Goal: Transaction & Acquisition: Obtain resource

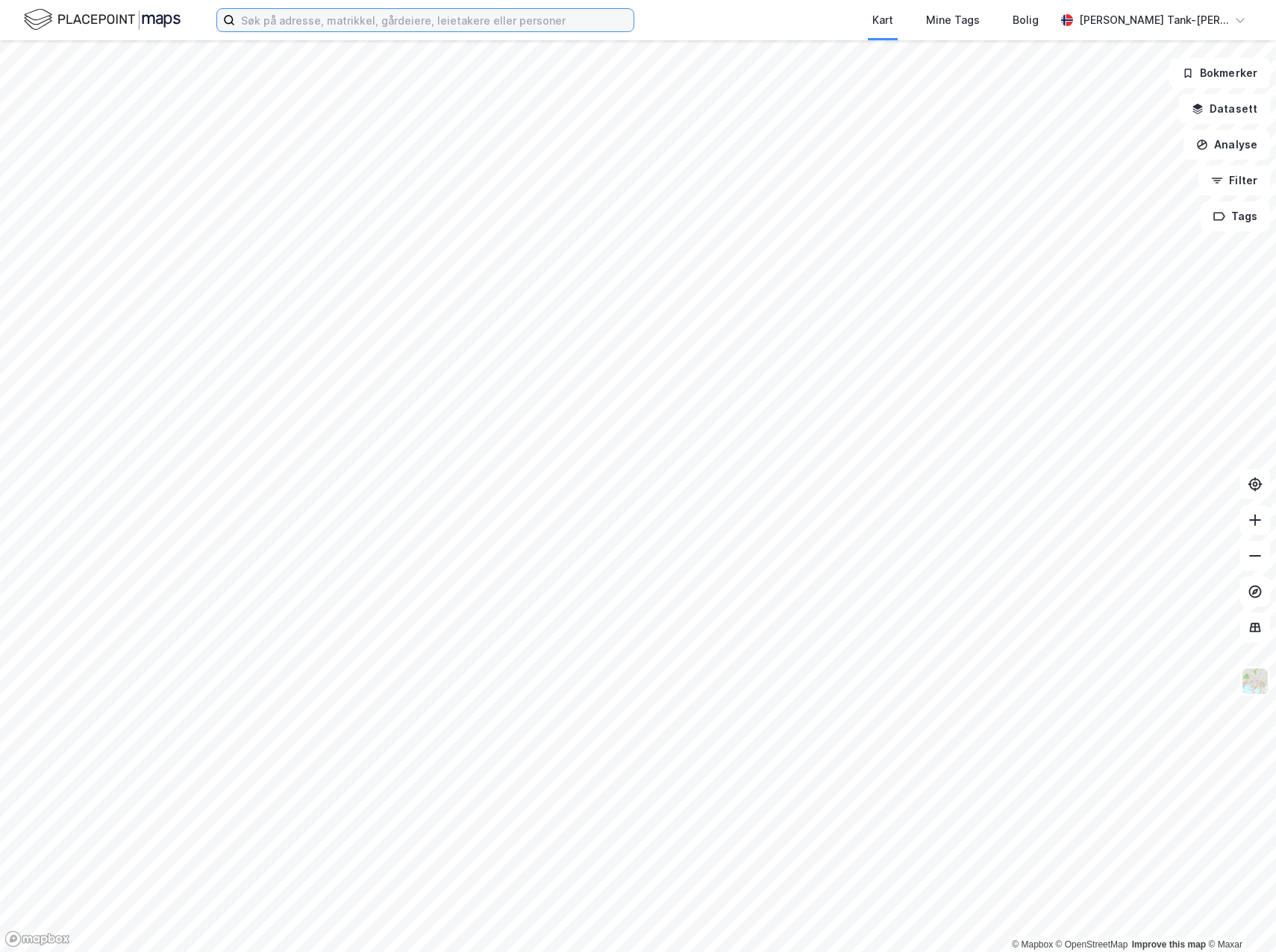
click at [335, 21] on input at bounding box center [434, 20] width 399 height 23
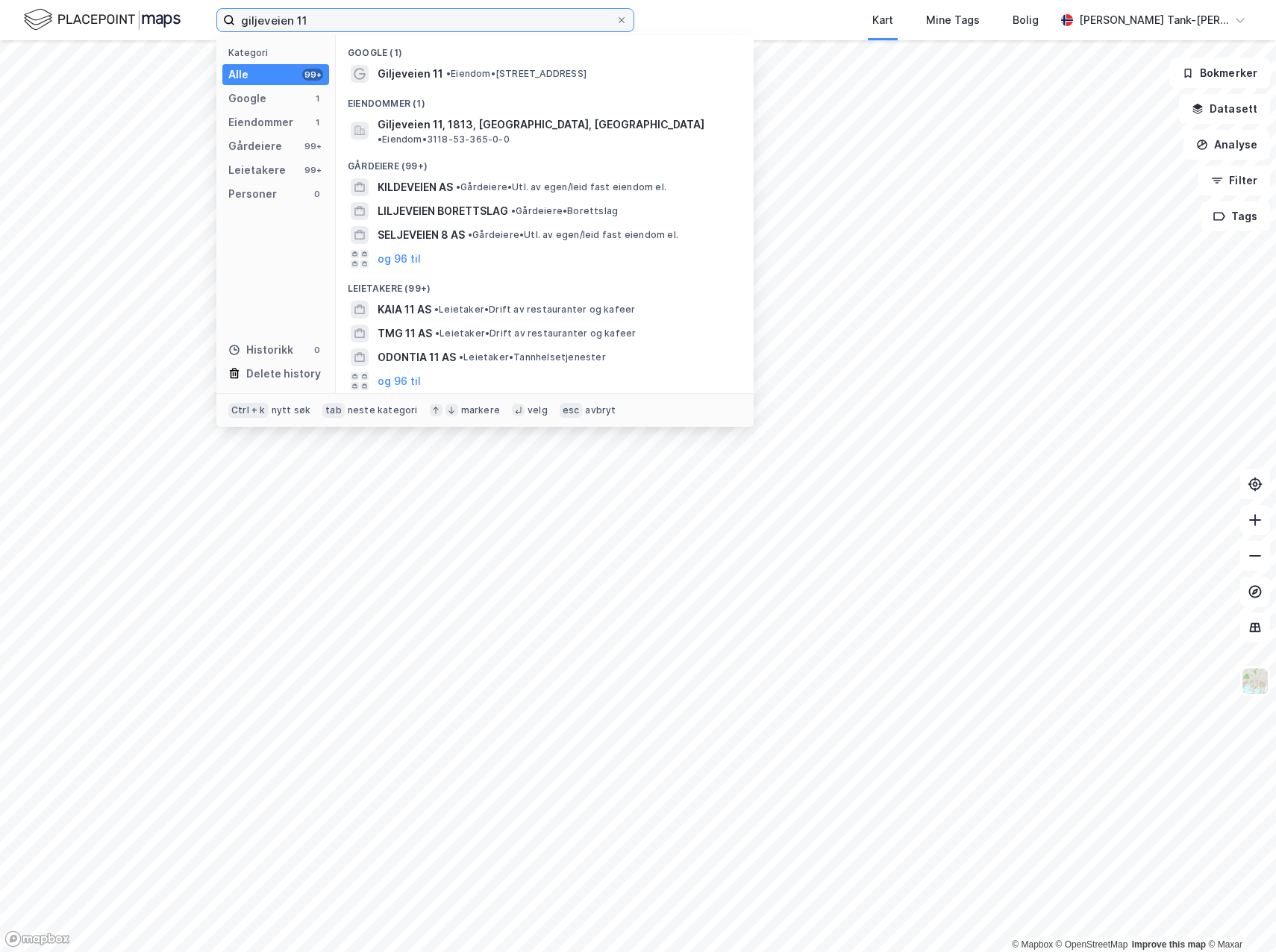
type input "giljeveien 11"
click at [482, 86] on div "Eiendommer (1)" at bounding box center [544, 99] width 418 height 27
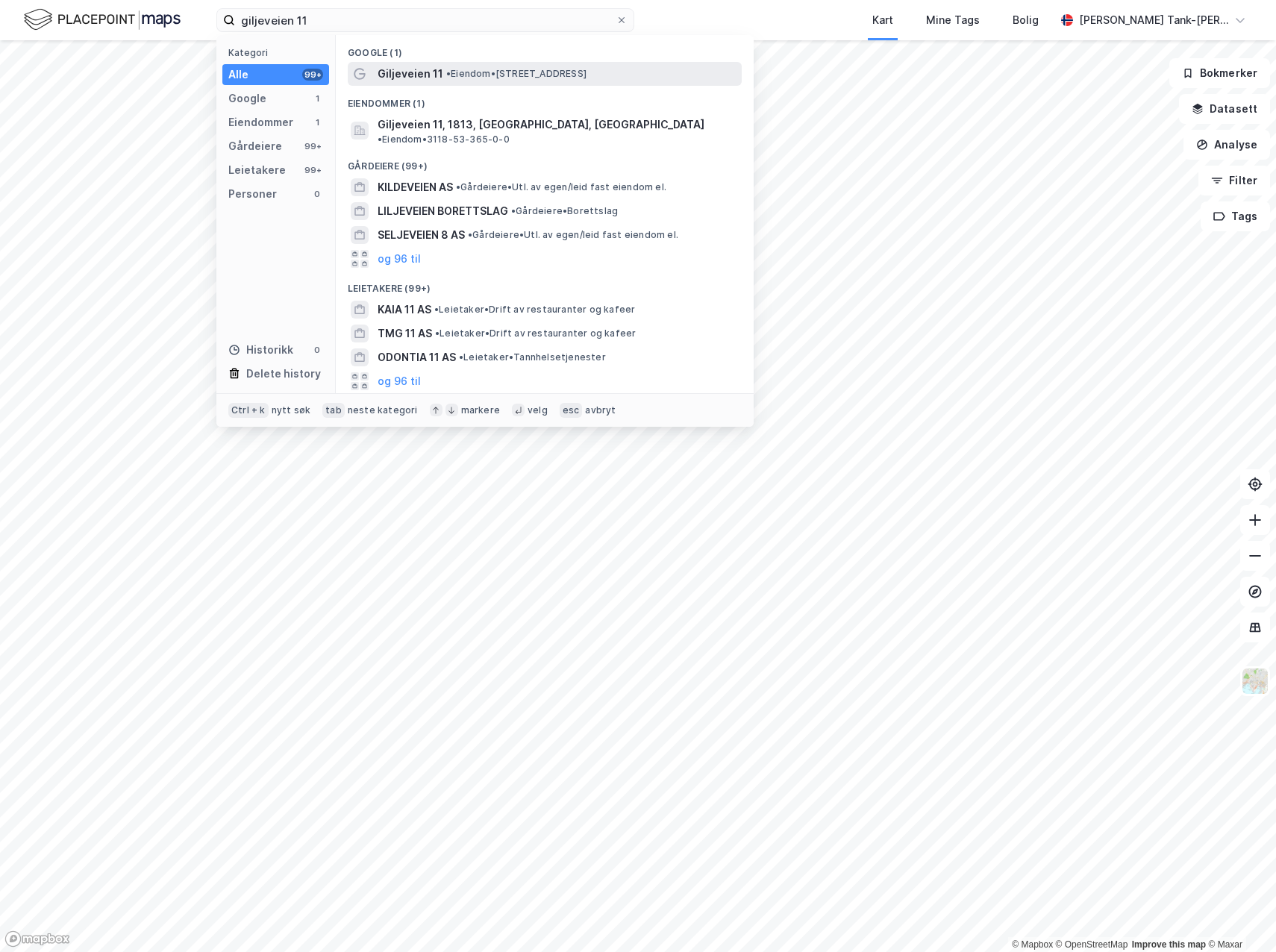
click at [484, 75] on span "• Eiendom • [STREET_ADDRESS]" at bounding box center [516, 73] width 140 height 12
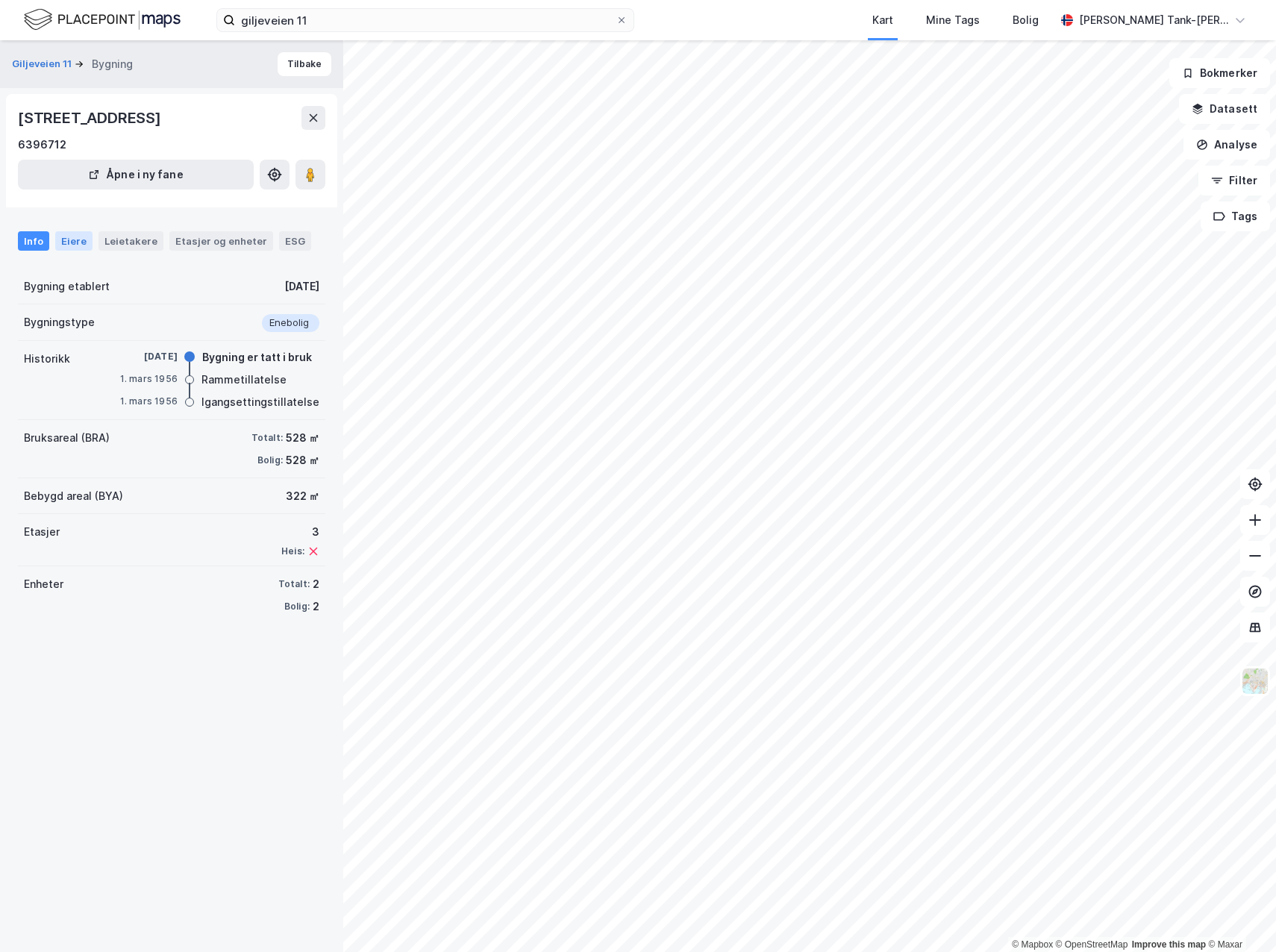
click at [78, 239] on div "Eiere" at bounding box center [74, 241] width 37 height 19
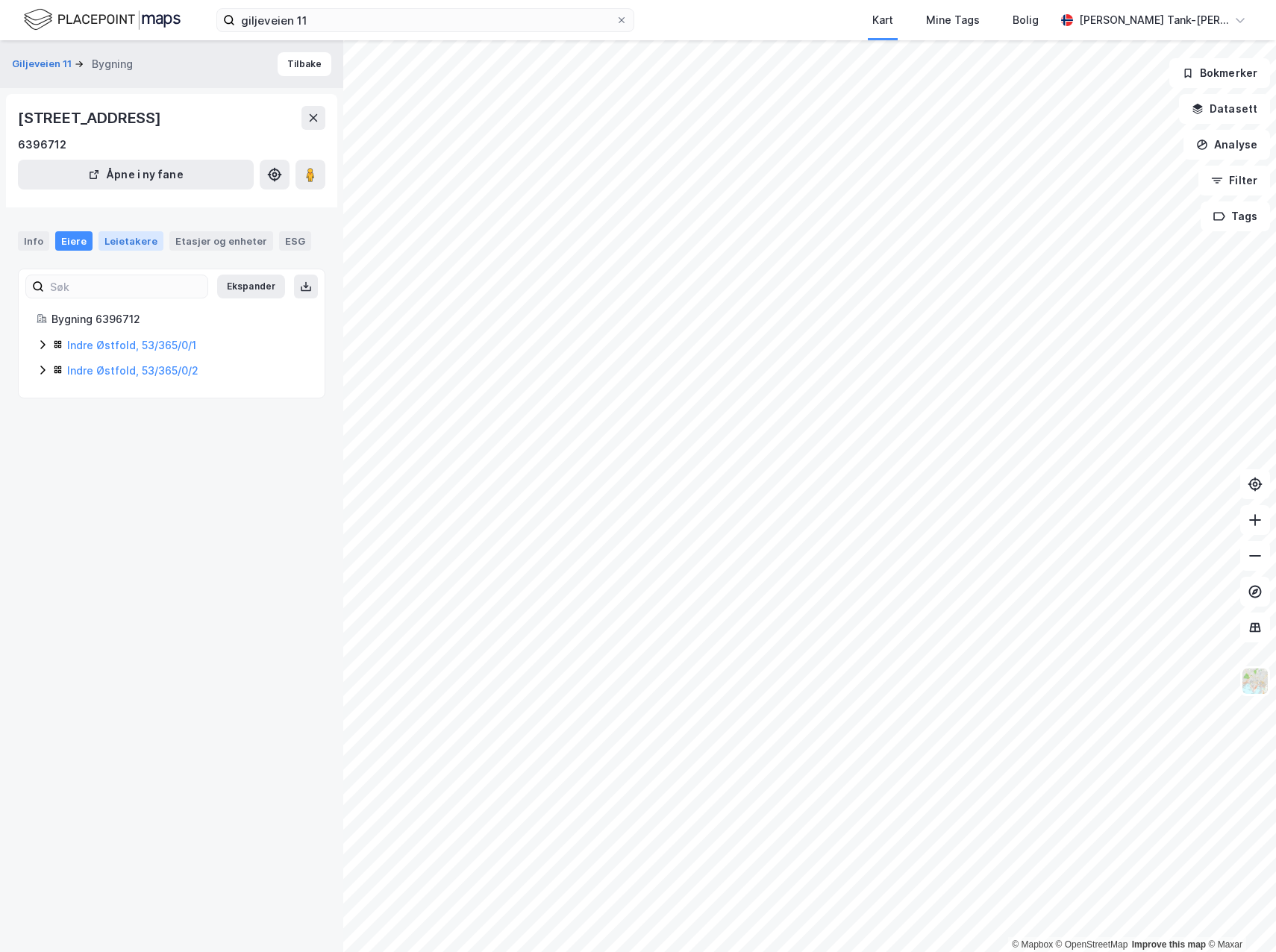
click at [125, 239] on div "Leietakere" at bounding box center [131, 241] width 65 height 19
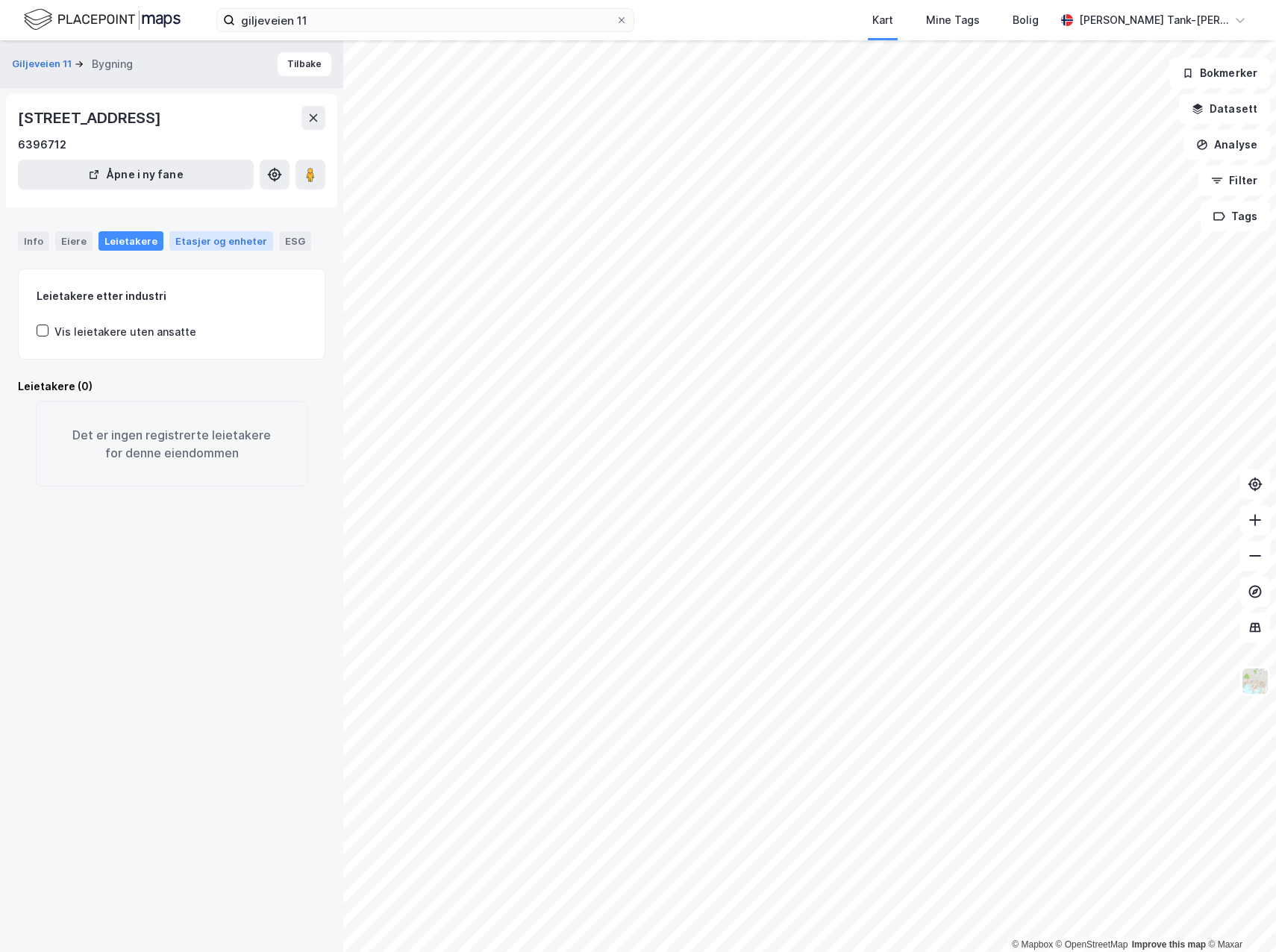
click at [196, 239] on div "Etasjer og enheter" at bounding box center [221, 241] width 92 height 13
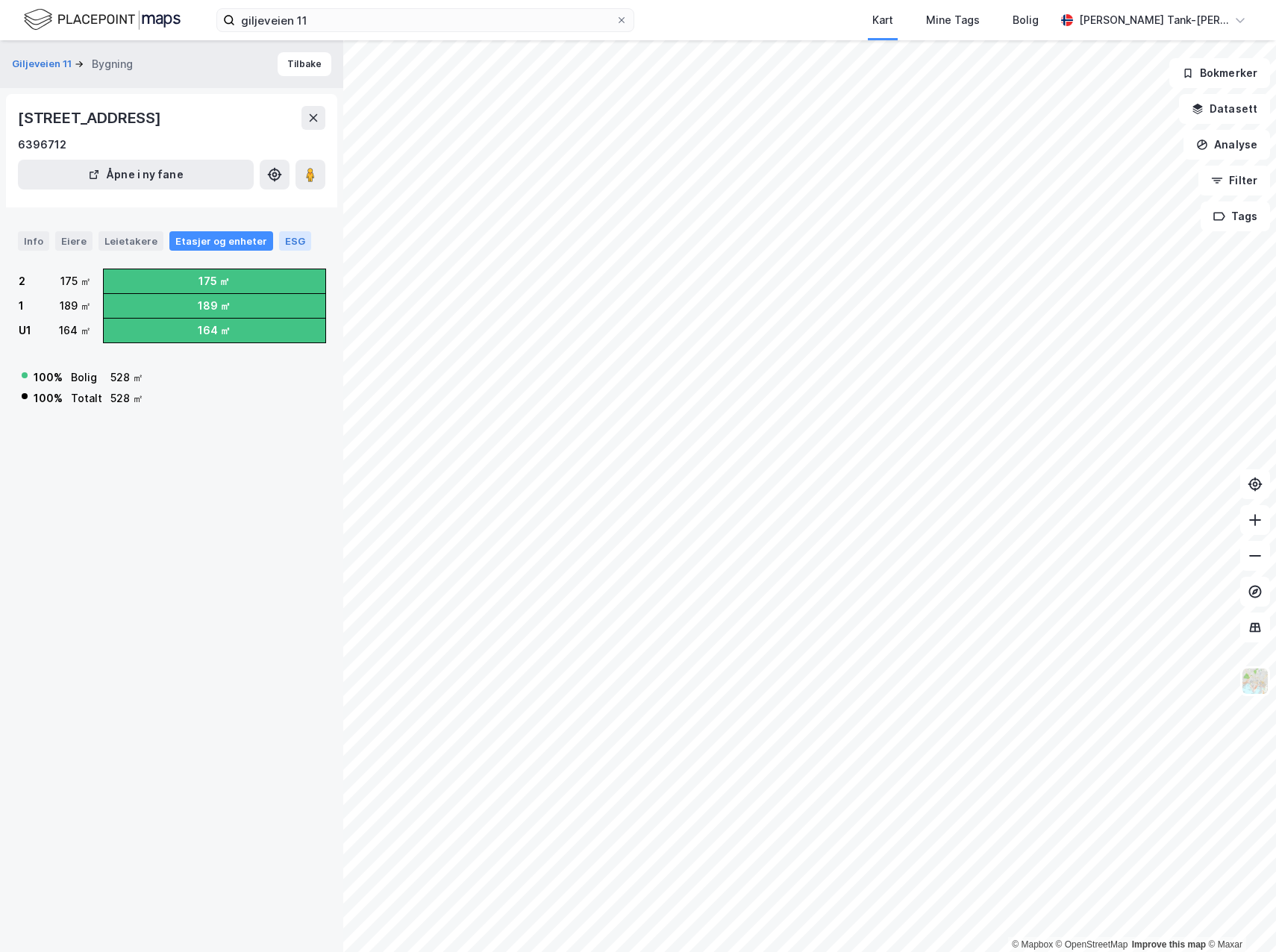
click at [279, 237] on div "ESG" at bounding box center [295, 241] width 32 height 19
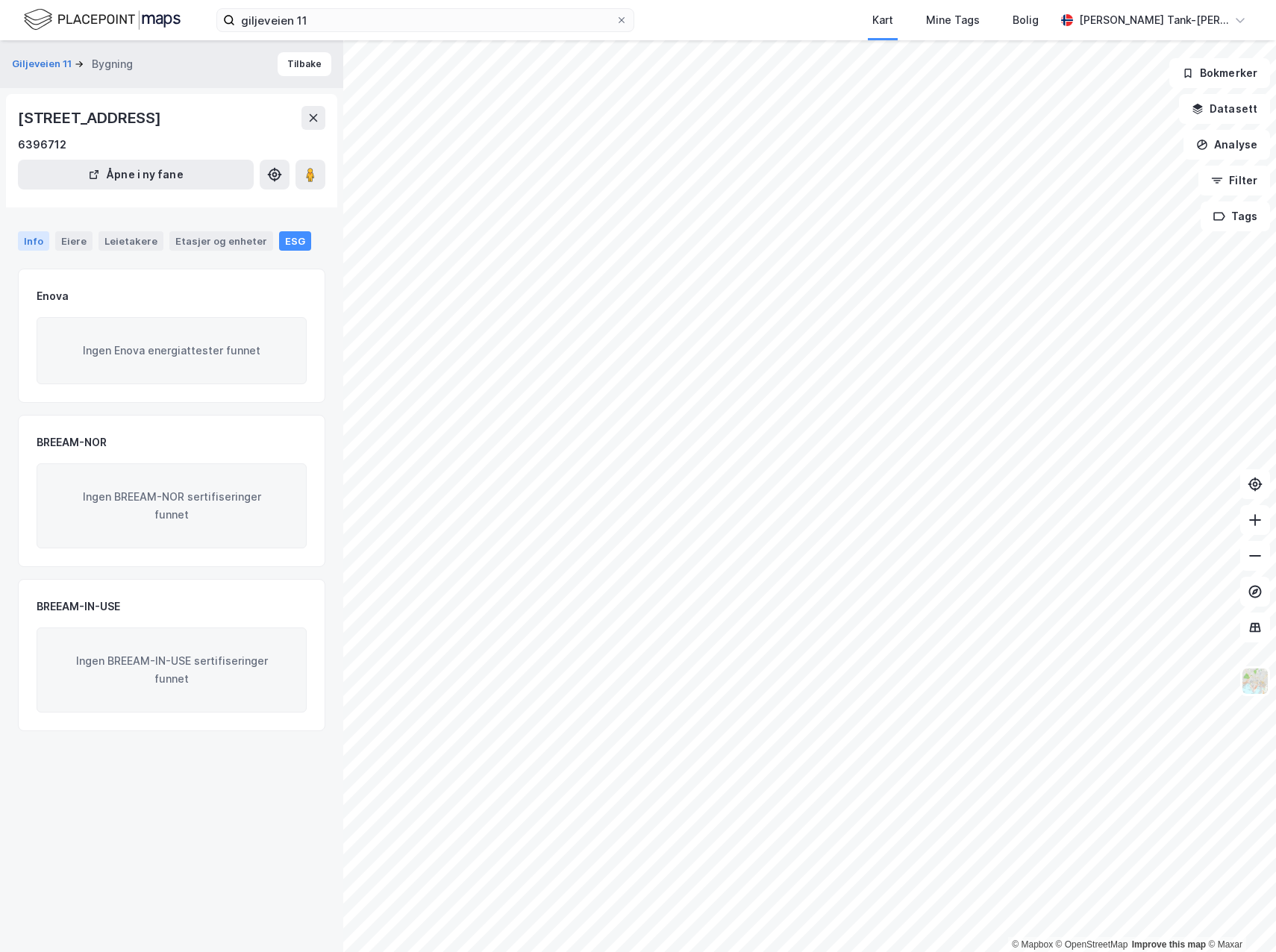
click at [37, 239] on div "Info" at bounding box center [33, 241] width 31 height 19
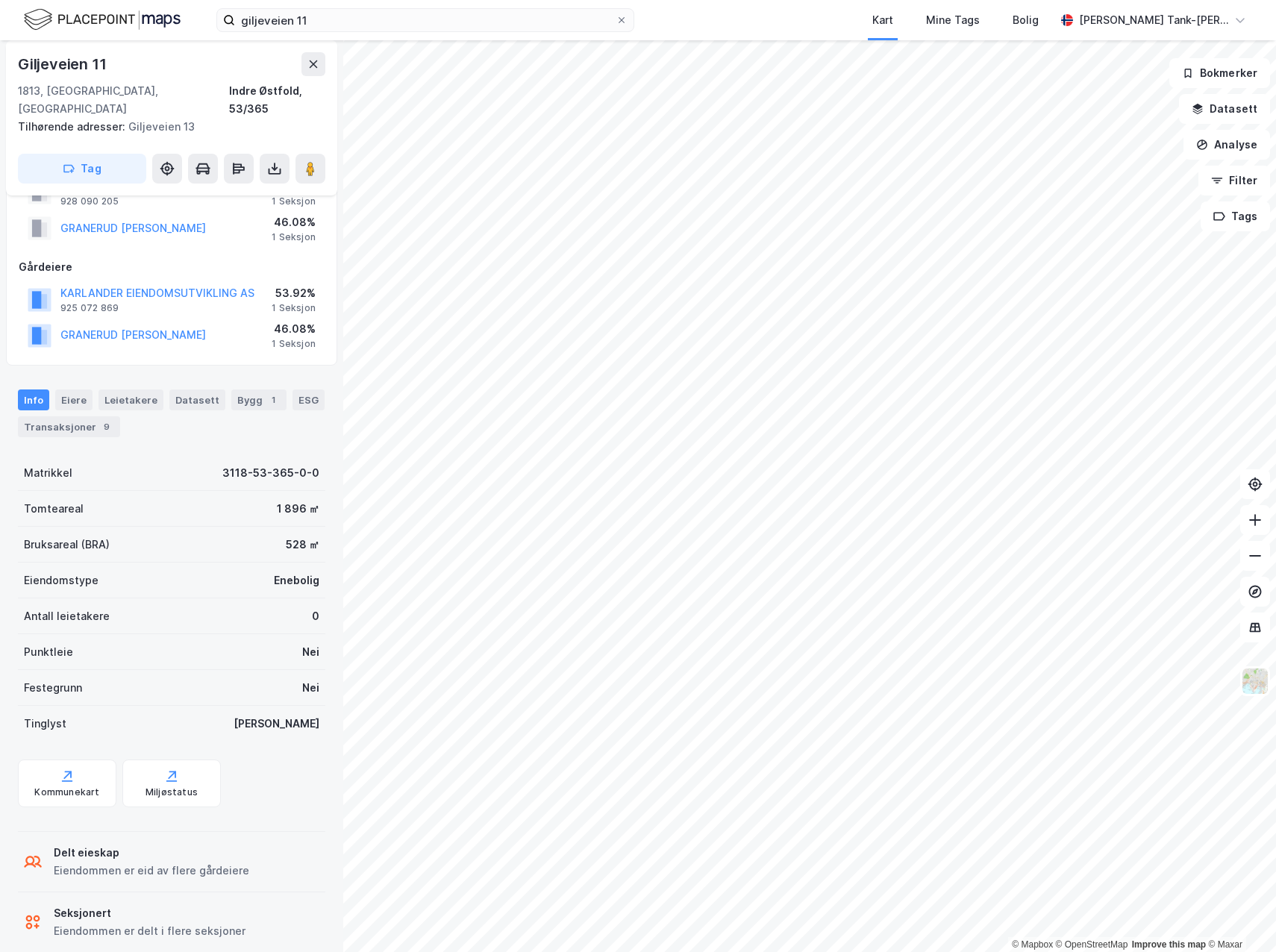
scroll to position [70, 0]
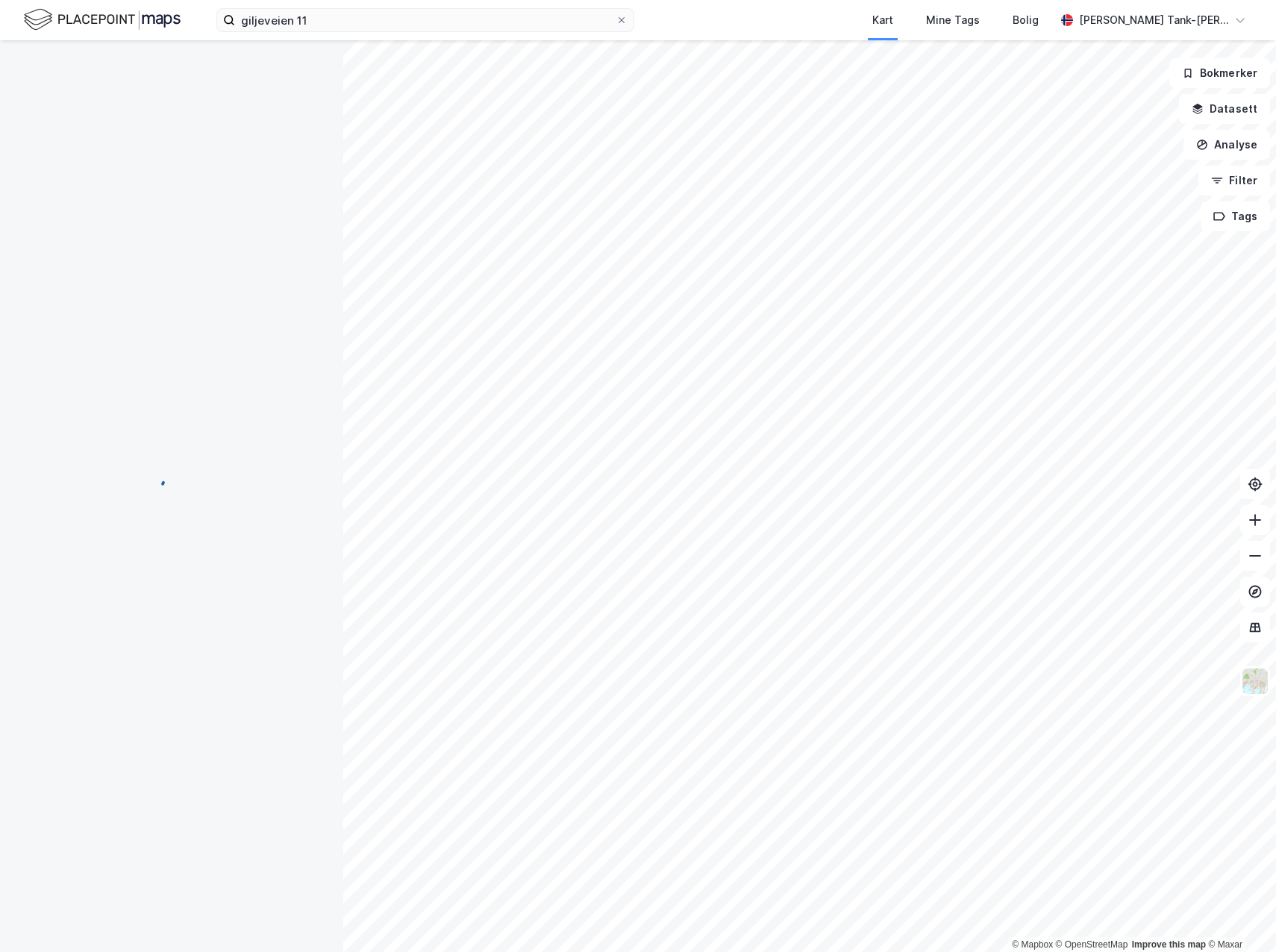
scroll to position [2, 0]
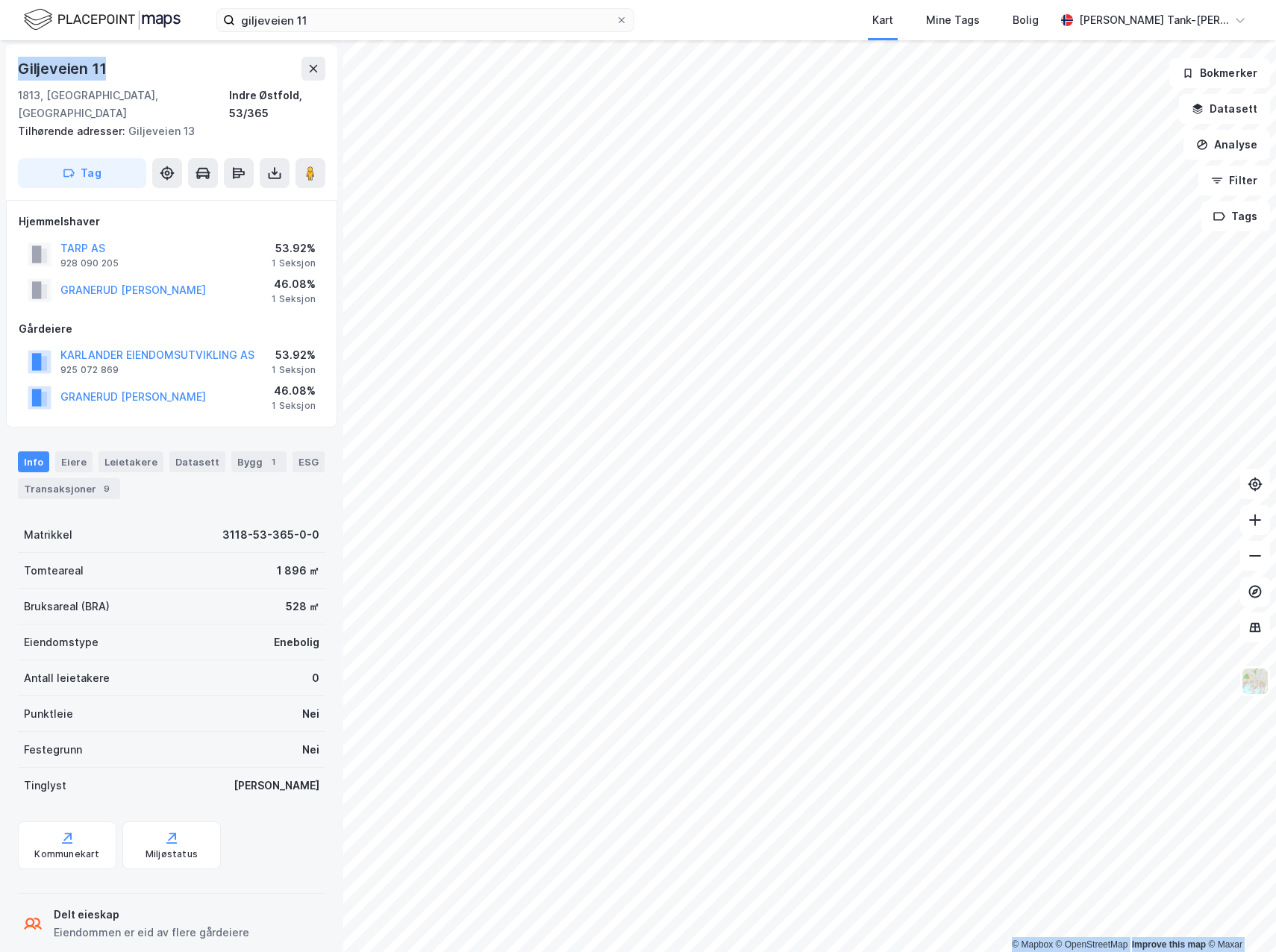
drag, startPoint x: 114, startPoint y: 63, endPoint x: -1, endPoint y: 71, distance: 115.3
click at [0, 71] on html "giljeveien 11 Kart Mine Tags [PERSON_NAME] Tank-[PERSON_NAME] © Mapbox © OpenSt…" at bounding box center [638, 476] width 1276 height 952
copy div "© Mapbox © OpenStreetMap Improve this map © [PERSON_NAME][STREET_ADDRESS]"
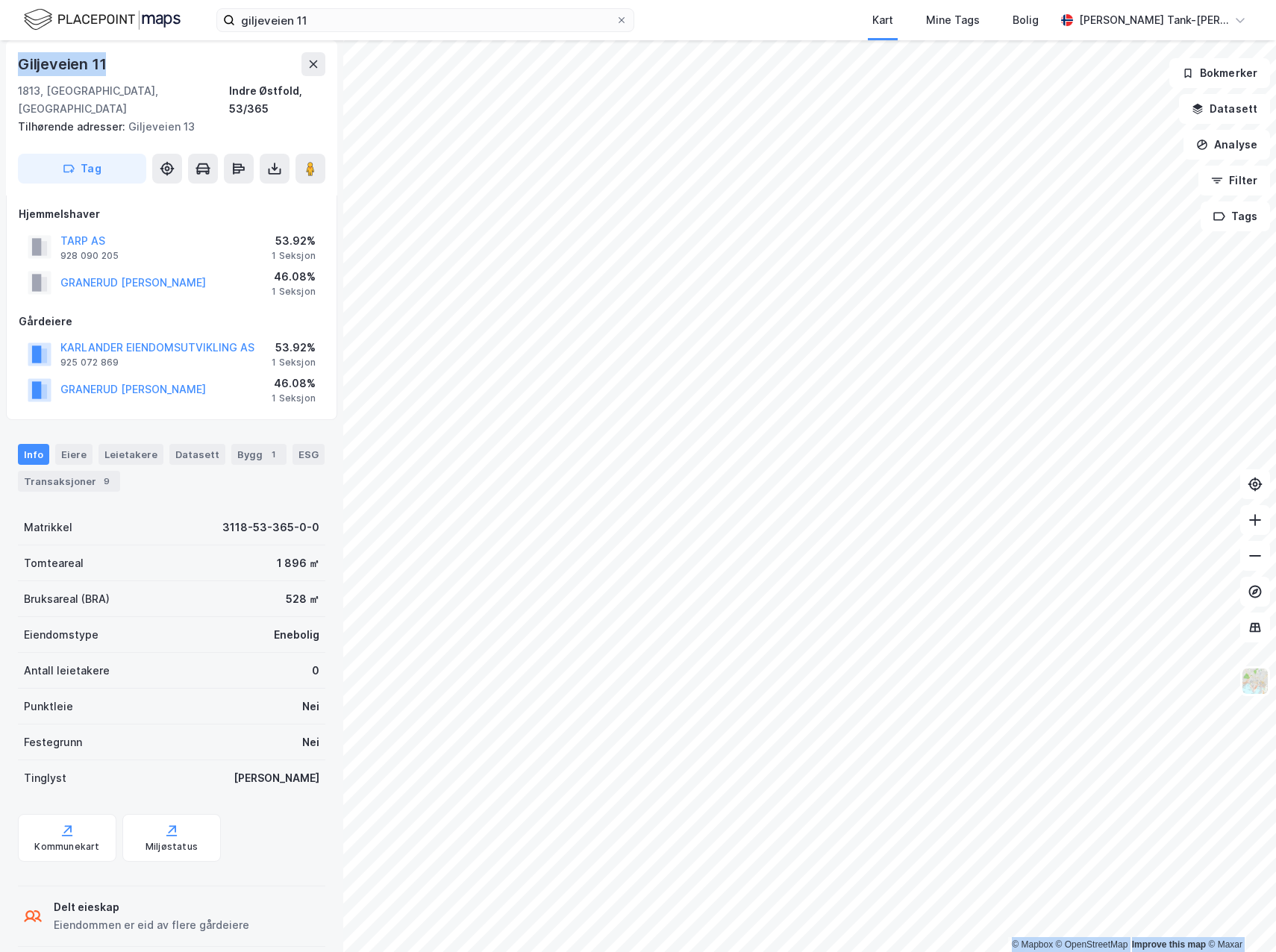
scroll to position [0, 0]
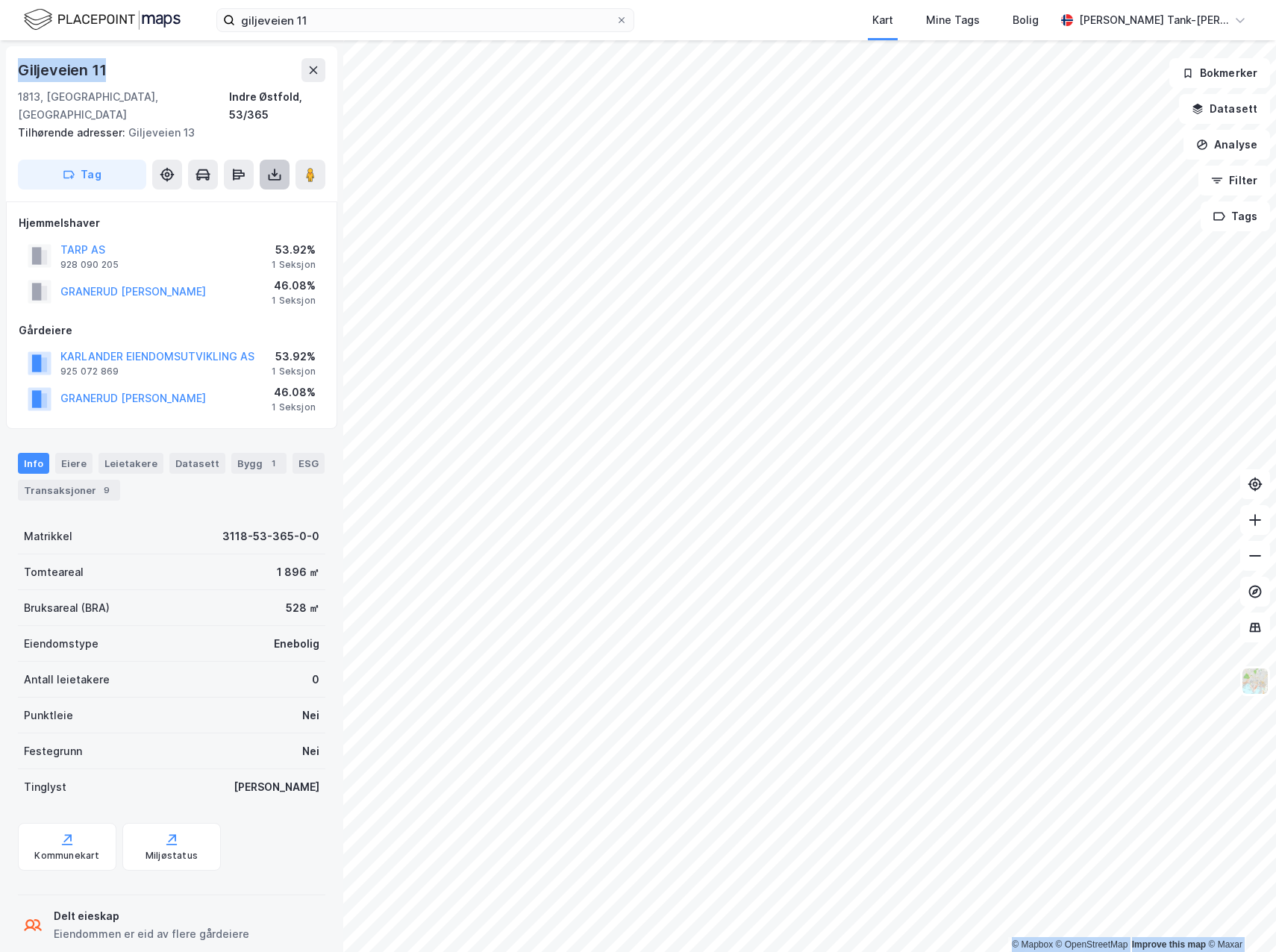
click at [279, 174] on icon at bounding box center [275, 177] width 12 height 6
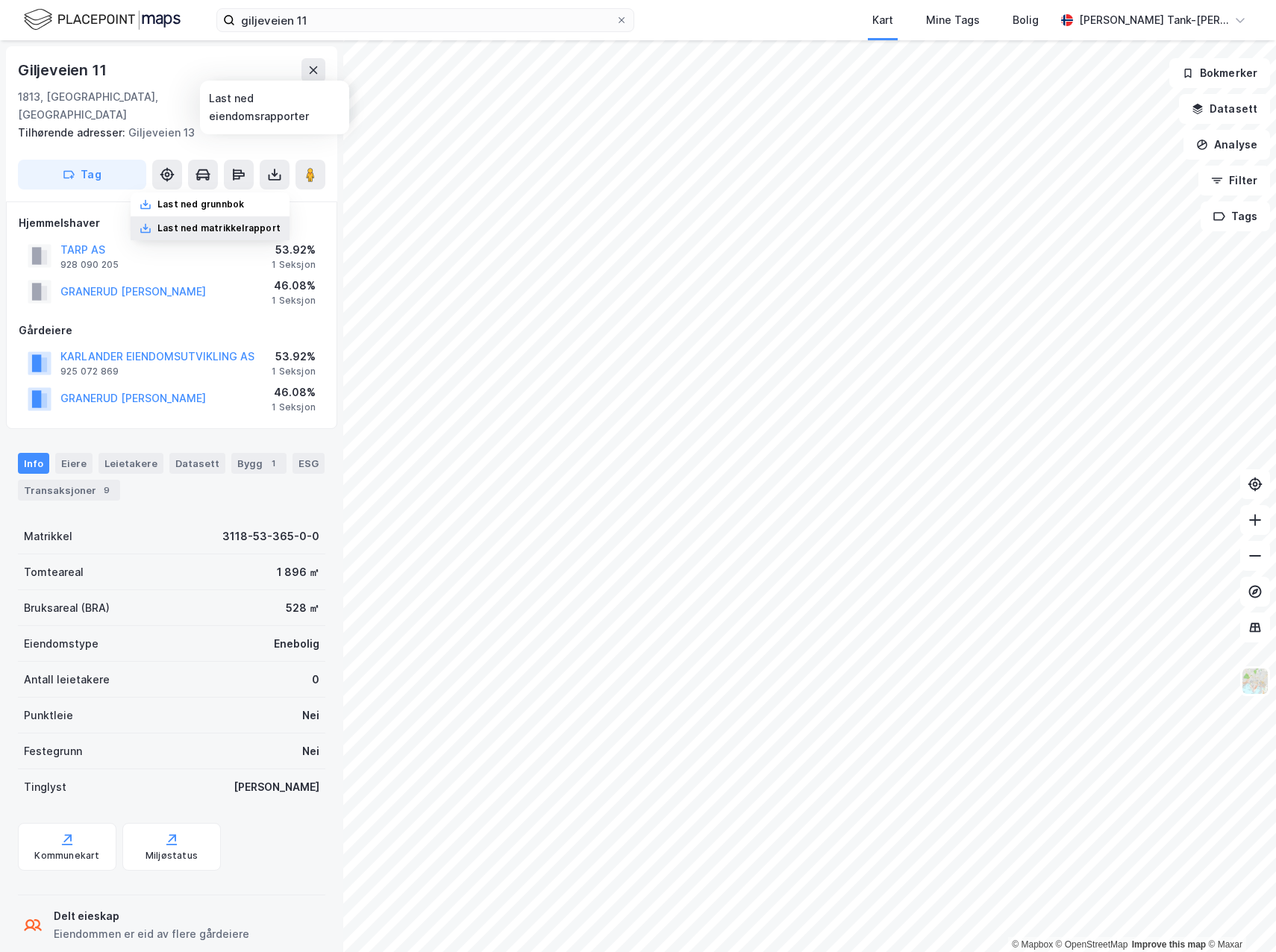
click at [223, 223] on div "Last ned matrikkelrapport" at bounding box center [219, 228] width 123 height 12
click at [220, 198] on div "Last ned grunnbok" at bounding box center [200, 204] width 86 height 12
